Goal: Task Accomplishment & Management: Complete application form

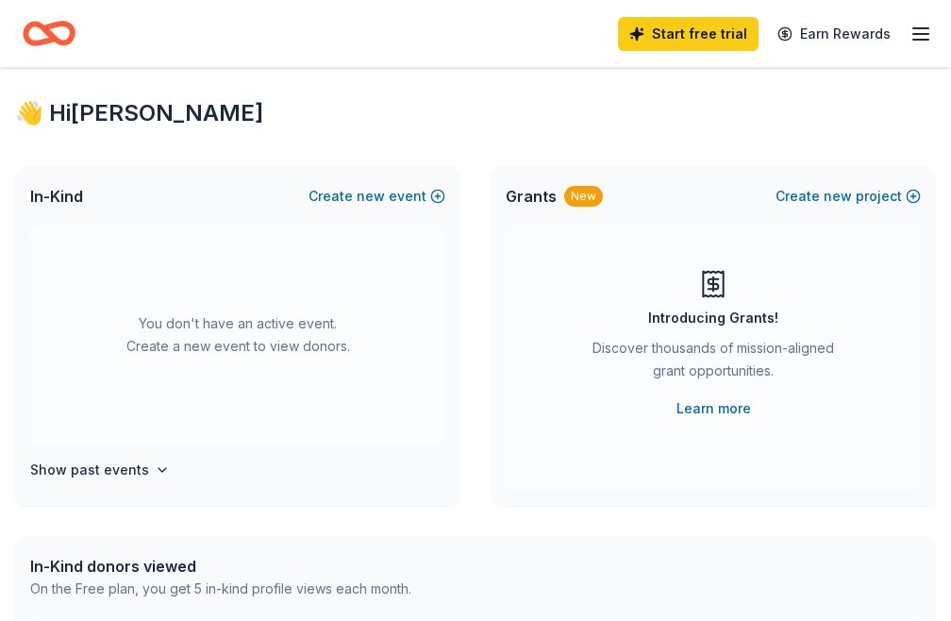
click at [41, 42] on icon "Home" at bounding box center [39, 33] width 29 height 19
click at [123, 110] on div "👋 Hi [PERSON_NAME]" at bounding box center [475, 113] width 920 height 30
click at [919, 24] on icon "button" at bounding box center [920, 34] width 23 height 23
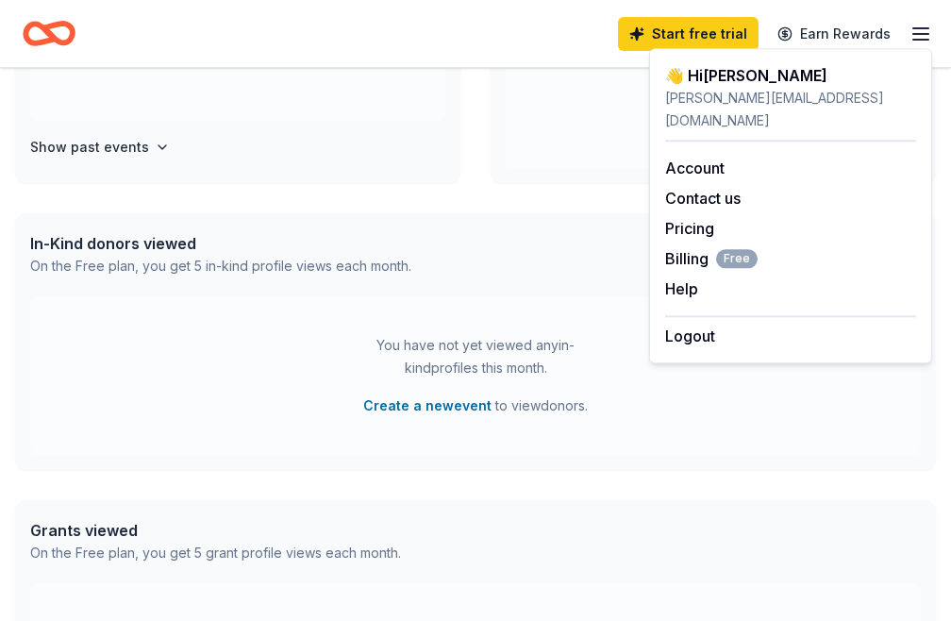
scroll to position [324, 0]
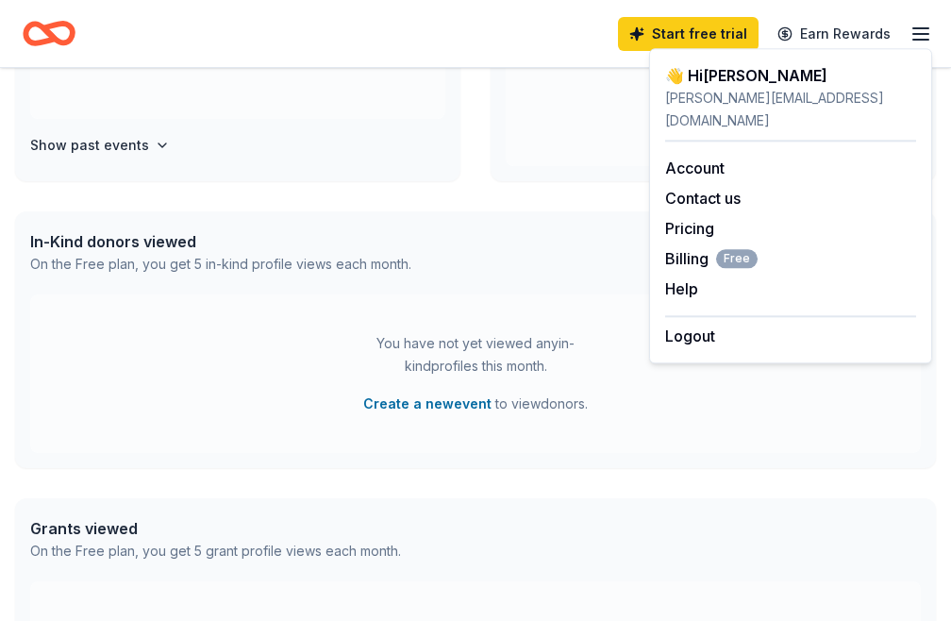
click at [322, 310] on div "You have not yet viewed any in-kind profiles this month. Create a new event to …" at bounding box center [475, 373] width 890 height 158
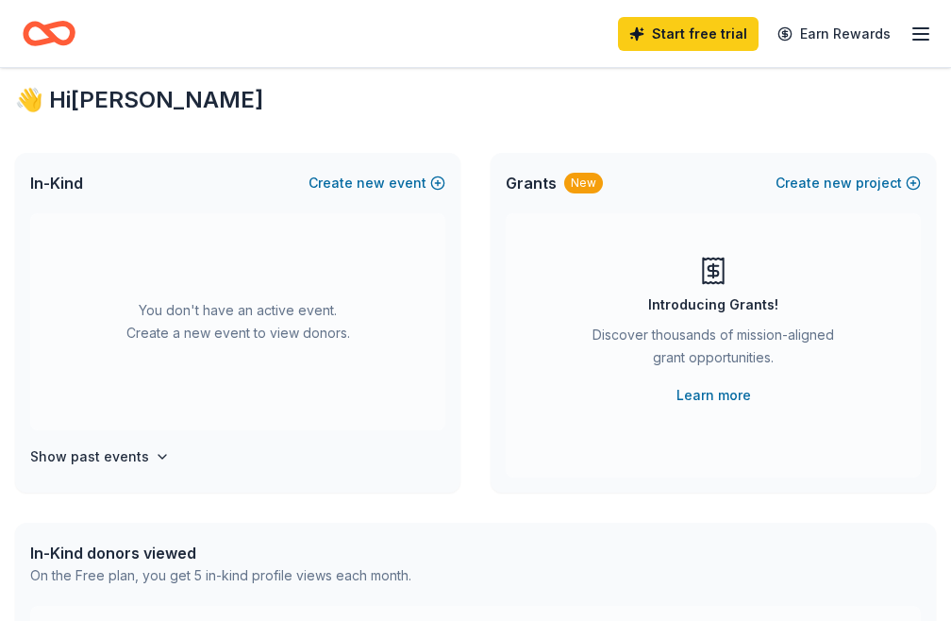
scroll to position [0, 0]
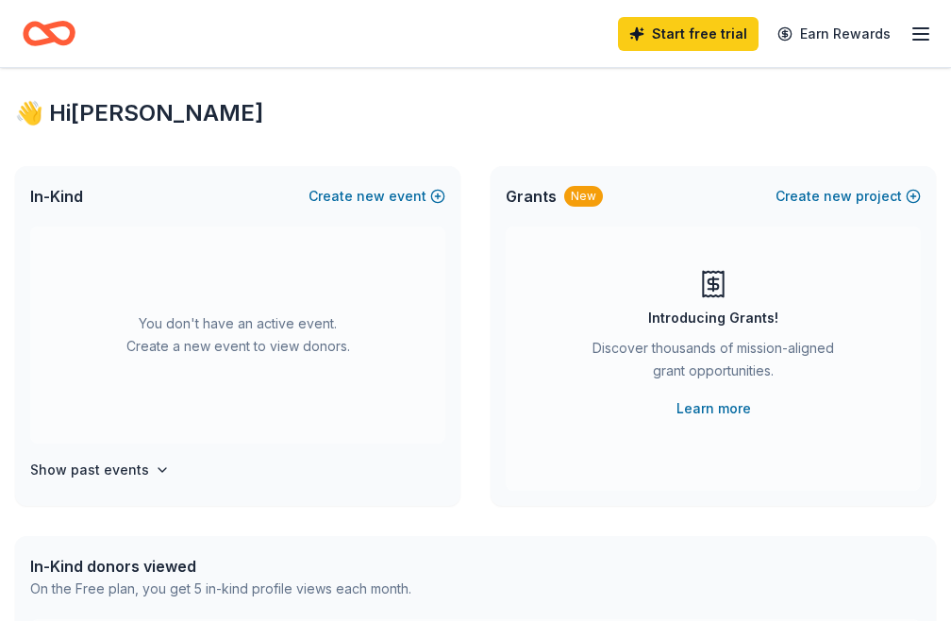
click at [749, 291] on div "Introducing Grants! Discover thousands of mission-aligned grant opportunities. …" at bounding box center [713, 344] width 340 height 151
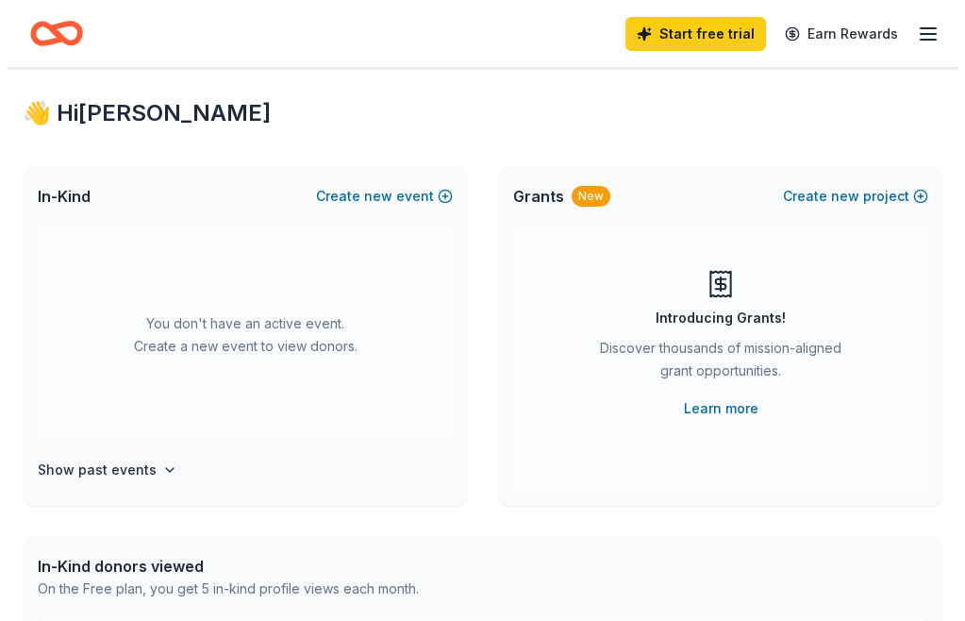
scroll to position [21, 0]
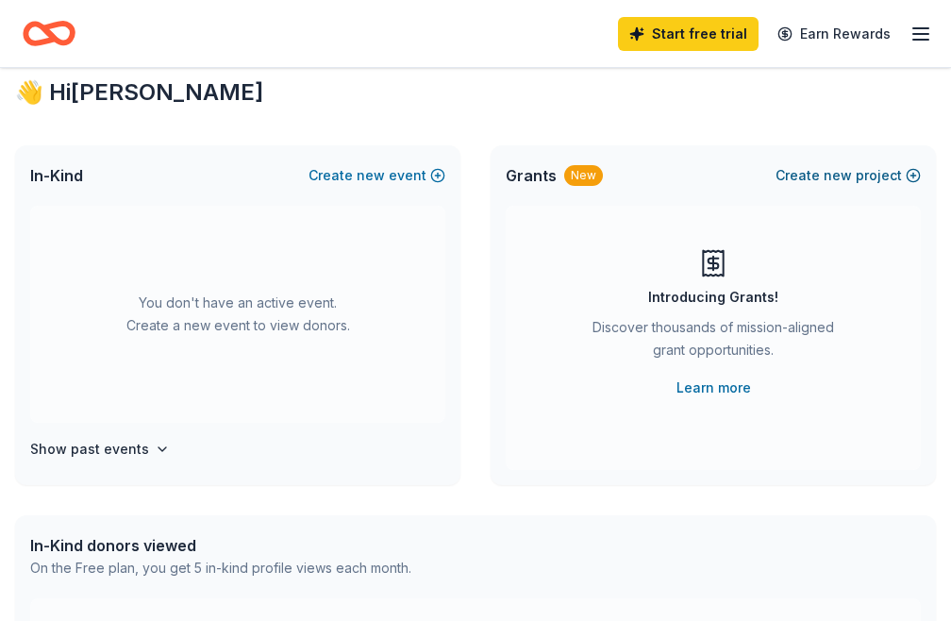
click at [839, 168] on span "new" at bounding box center [837, 175] width 28 height 23
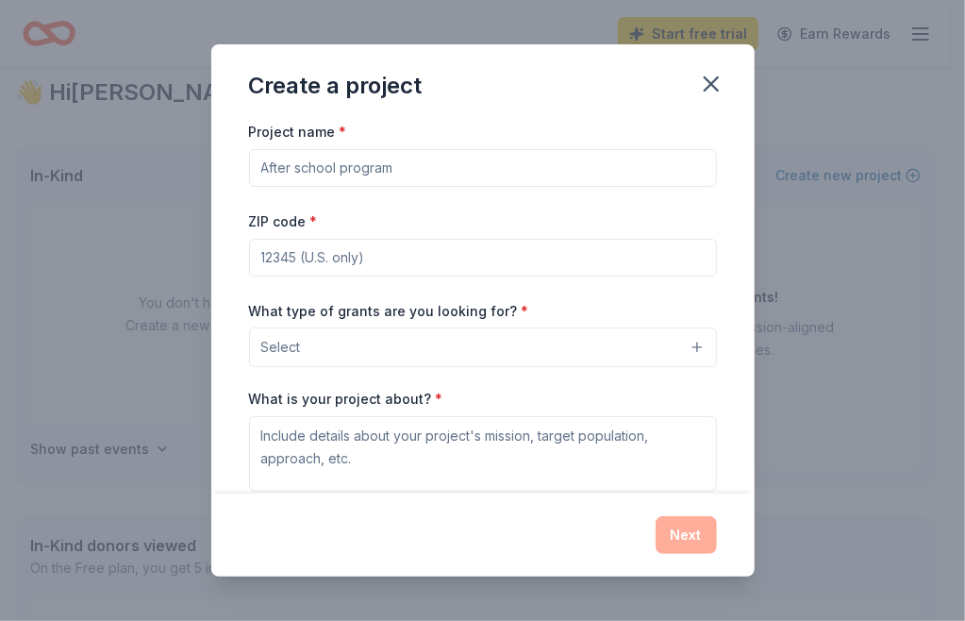
click at [461, 155] on input "Project name *" at bounding box center [483, 168] width 468 height 38
click at [462, 158] on input "Project name *" at bounding box center [483, 168] width 468 height 38
type input "Early Ed Center"
click at [389, 275] on div "Project name * Early Ed Center ZIP code * What type of grants are you looking f…" at bounding box center [483, 379] width 468 height 518
click at [378, 266] on input "ZIP code *" at bounding box center [483, 258] width 468 height 38
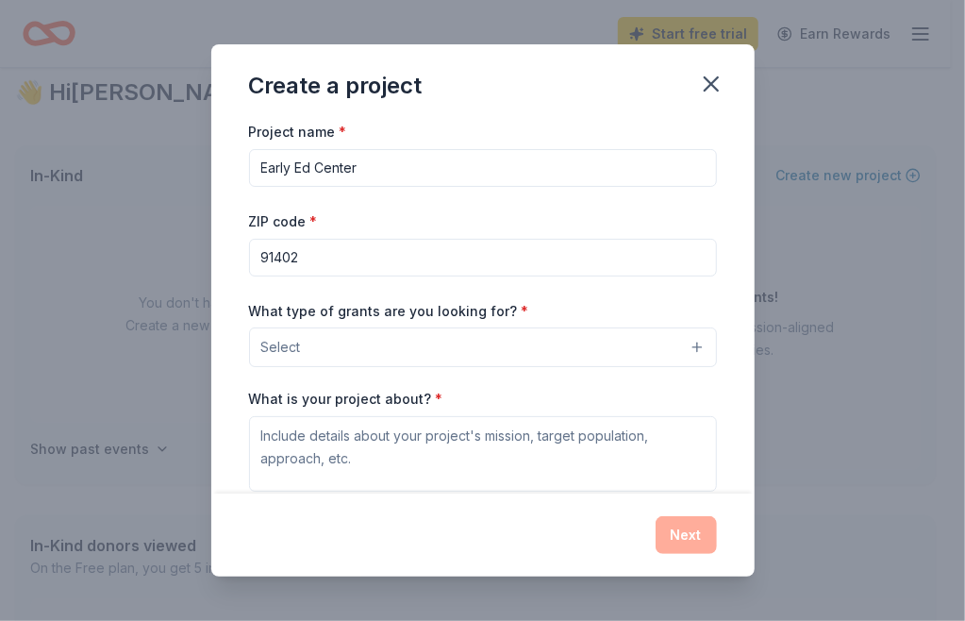
type input "91402"
click at [513, 201] on div "Project name * Early Ed Center ZIP code * 91402 What type of grants are you loo…" at bounding box center [483, 379] width 468 height 518
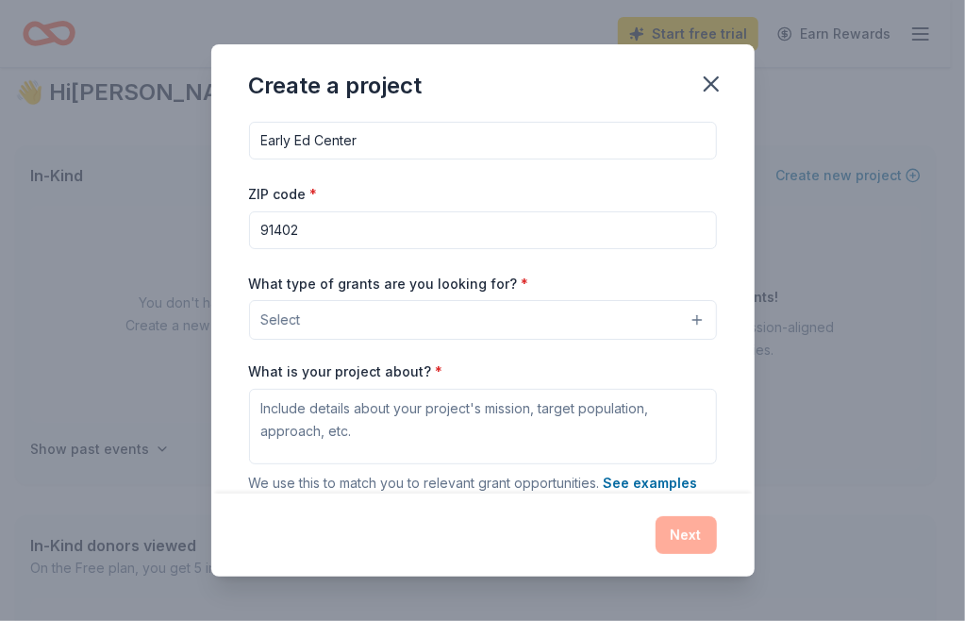
click at [372, 337] on button "Select" at bounding box center [483, 320] width 468 height 40
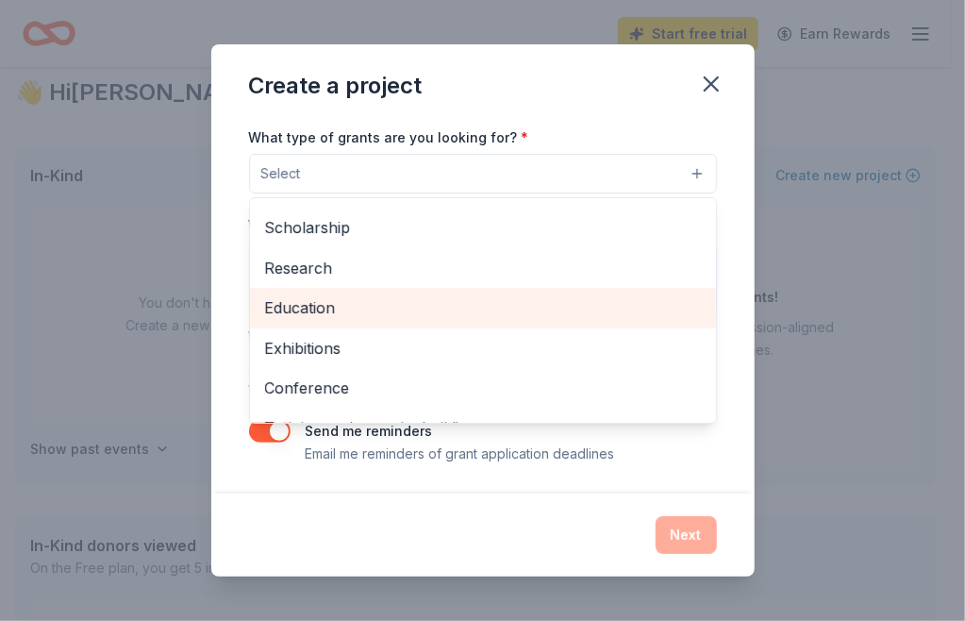
scroll to position [223, 0]
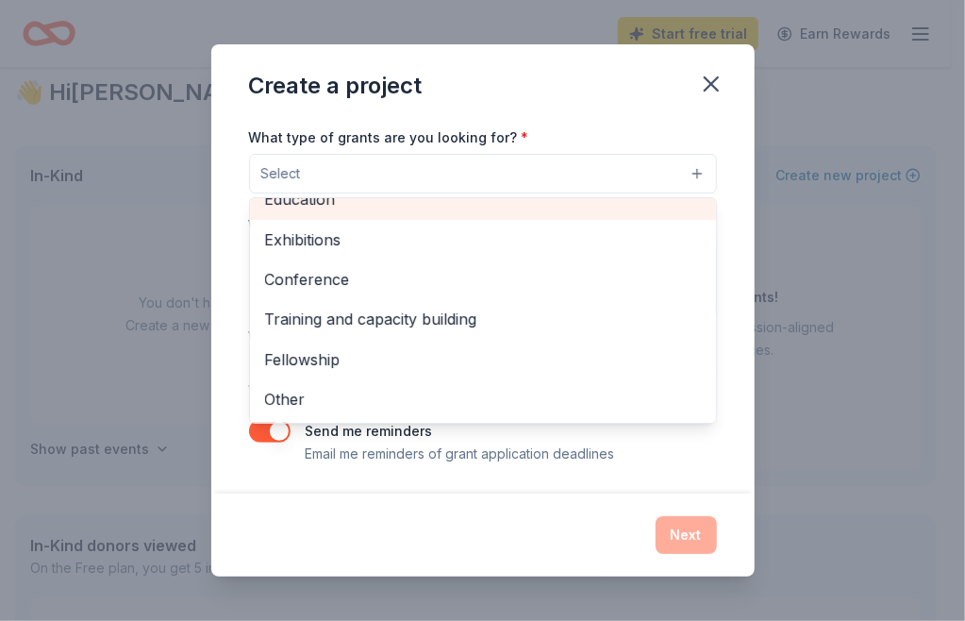
click at [333, 207] on span "Education" at bounding box center [483, 199] width 436 height 25
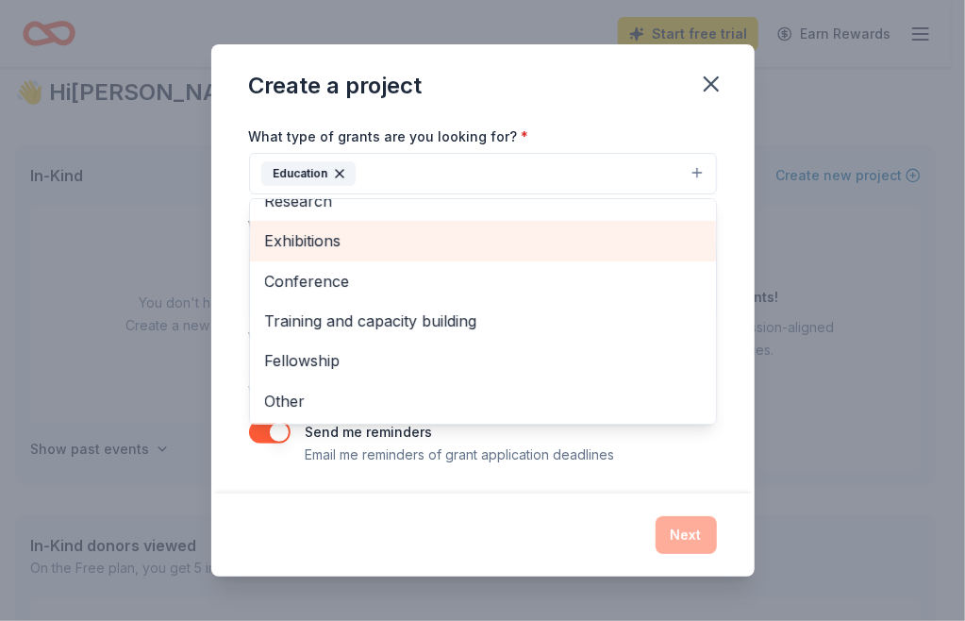
scroll to position [175, 0]
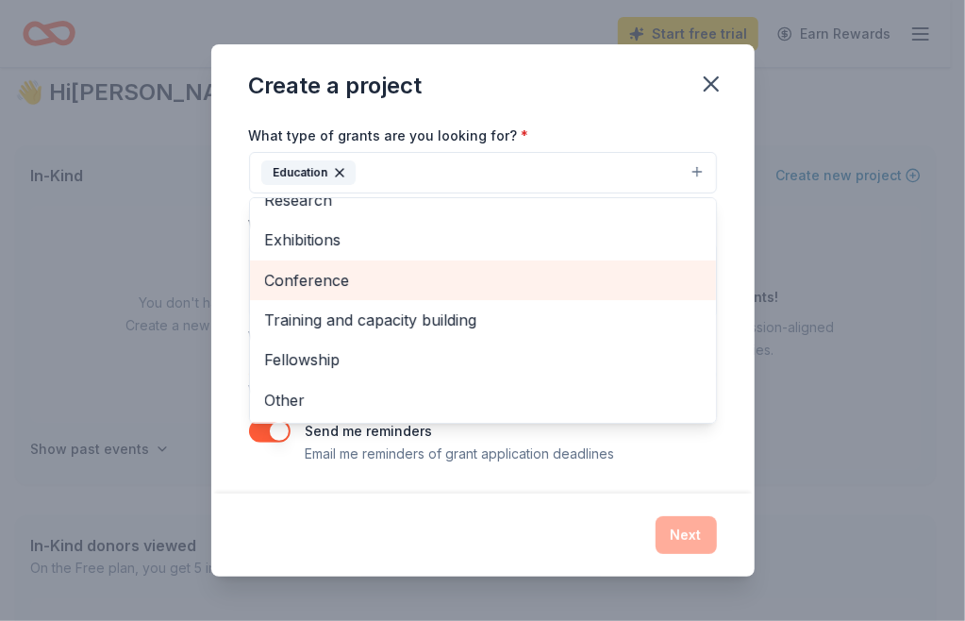
click at [328, 274] on span "Conference" at bounding box center [483, 280] width 436 height 25
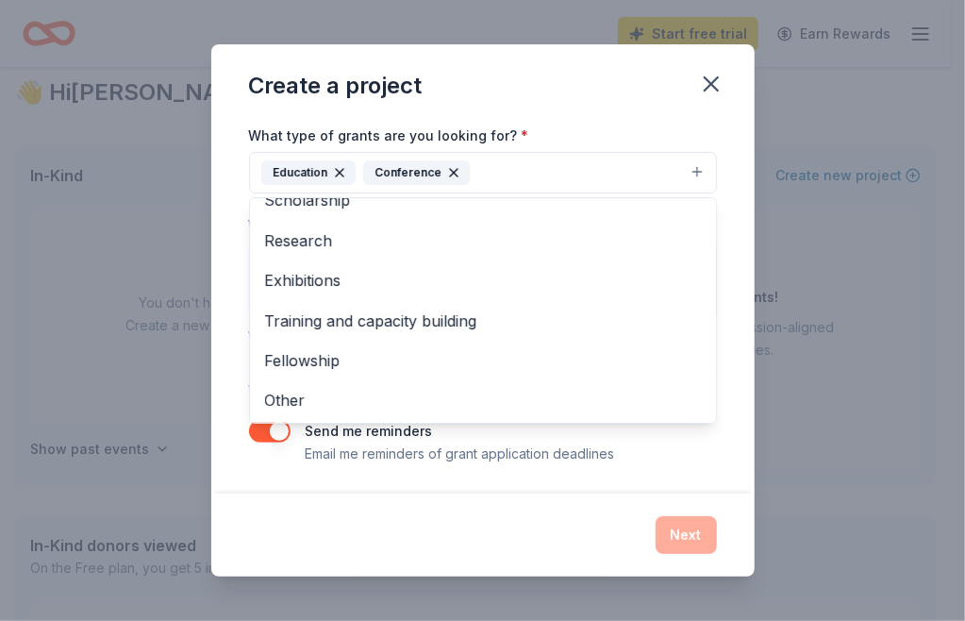
click at [211, 283] on div "Create a project Project name * Early Ed Center ZIP code * 91402 What type of g…" at bounding box center [482, 309] width 543 height 531
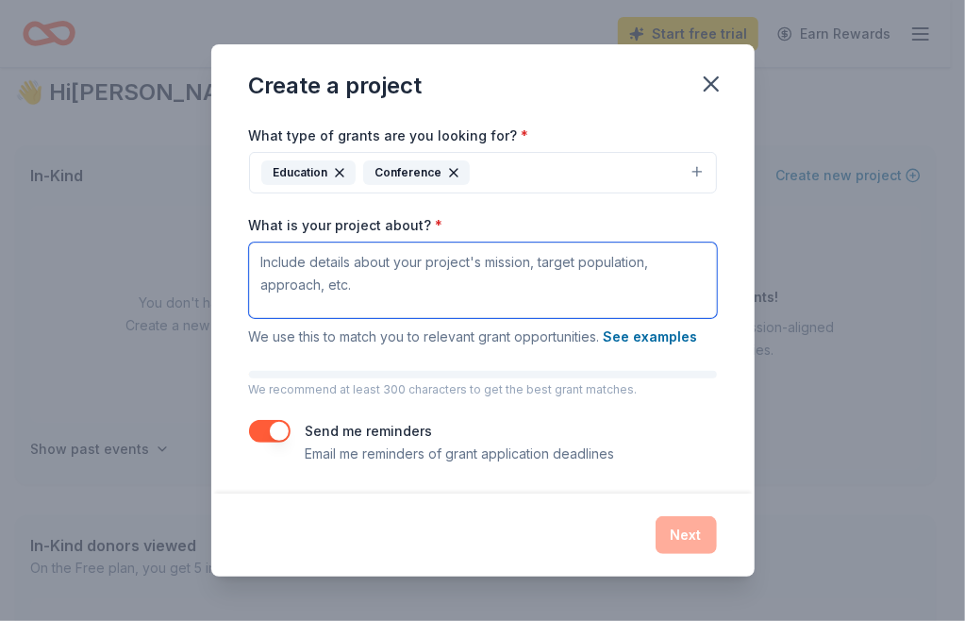
click at [360, 286] on textarea "What is your project about? *" at bounding box center [483, 279] width 468 height 75
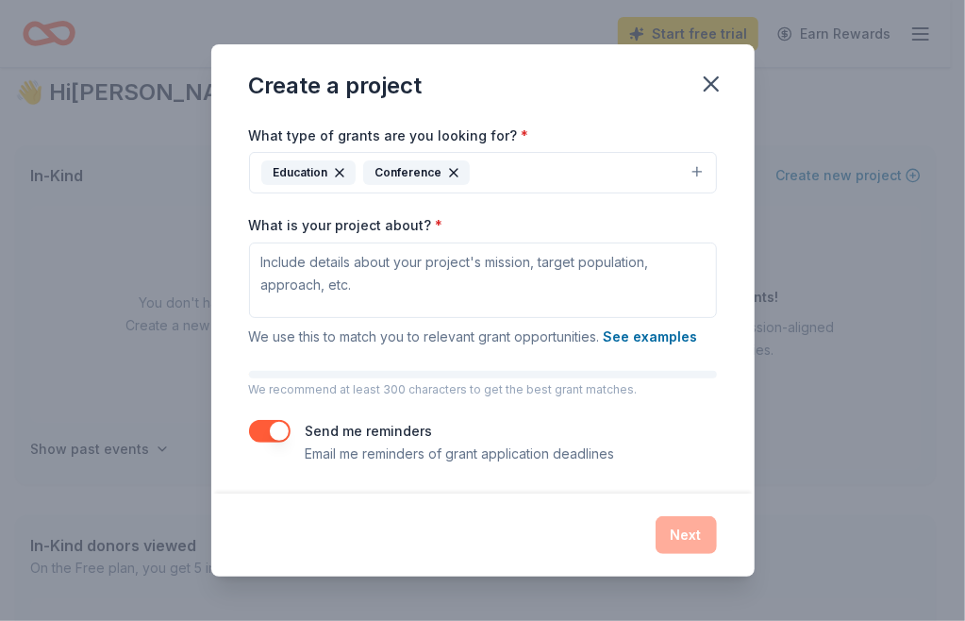
click at [710, 5] on div "Create a project Project name * Early Ed Center ZIP code * 91402 What type of g…" at bounding box center [482, 310] width 965 height 621
